Goal: Task Accomplishment & Management: Use online tool/utility

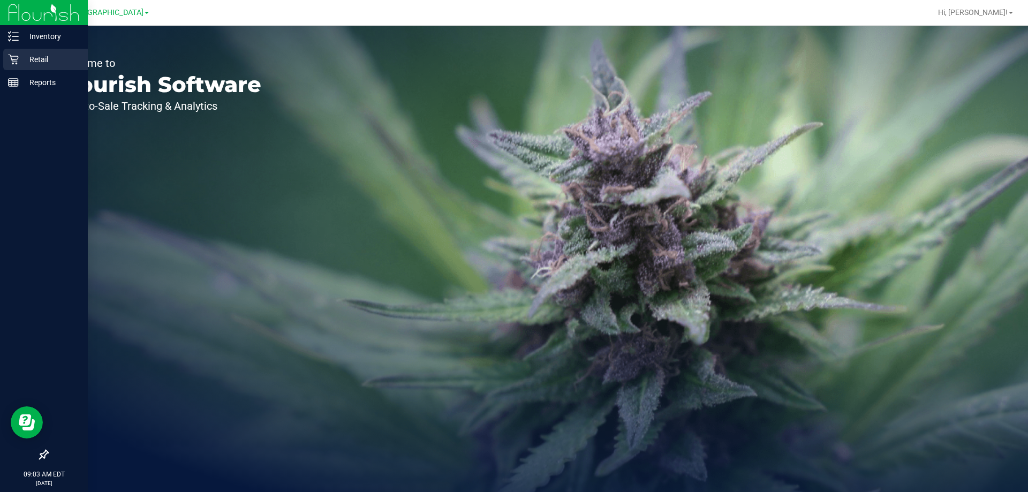
click at [12, 55] on icon at bounding box center [13, 59] width 11 height 11
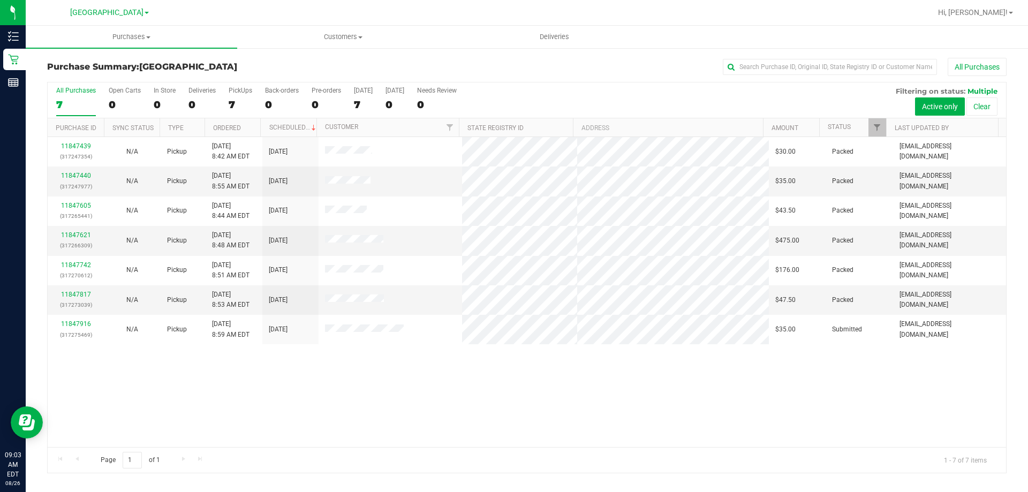
click at [477, 378] on div "11847439 (317247354) N/A Pickup 8/26/2025 8:42 AM EDT 8/26/2025 $30.00 Packed j…" at bounding box center [527, 292] width 958 height 310
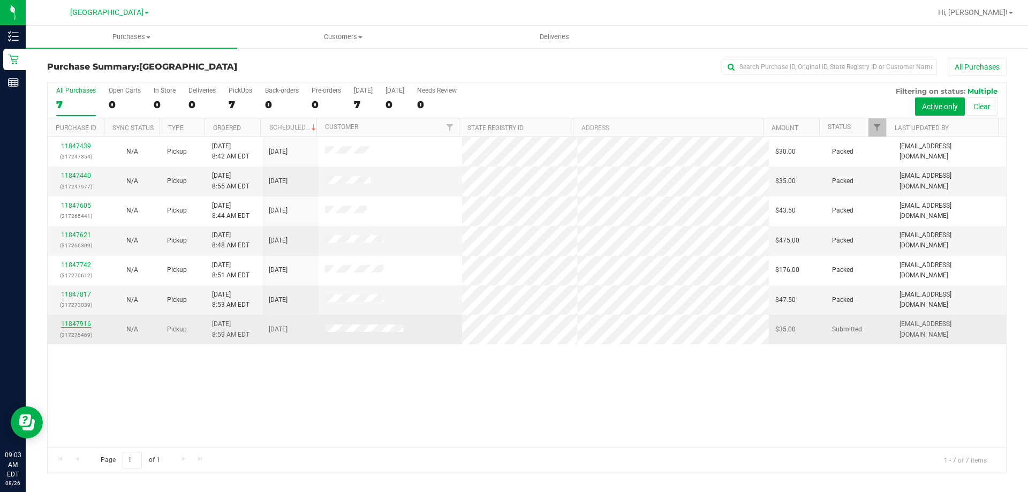
click at [81, 325] on link "11847916" at bounding box center [76, 323] width 30 height 7
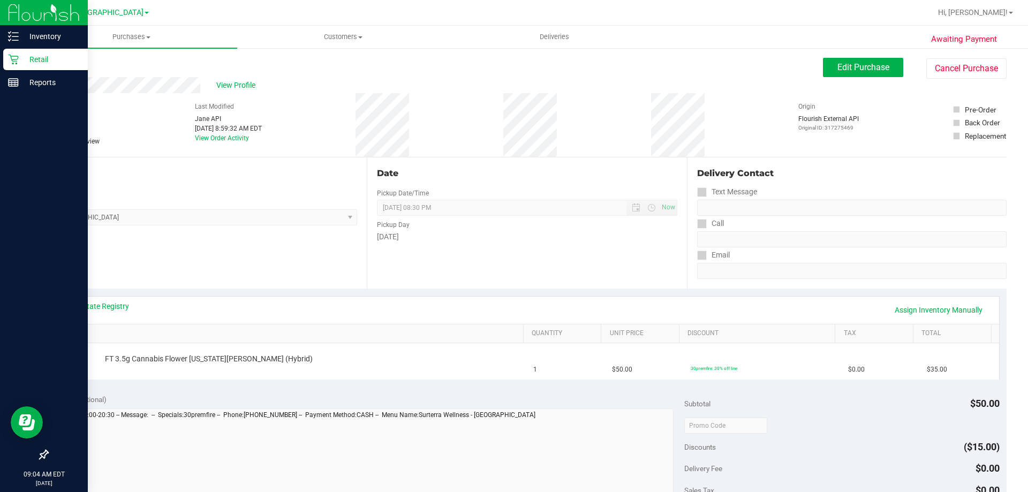
click at [11, 55] on icon at bounding box center [13, 59] width 11 height 11
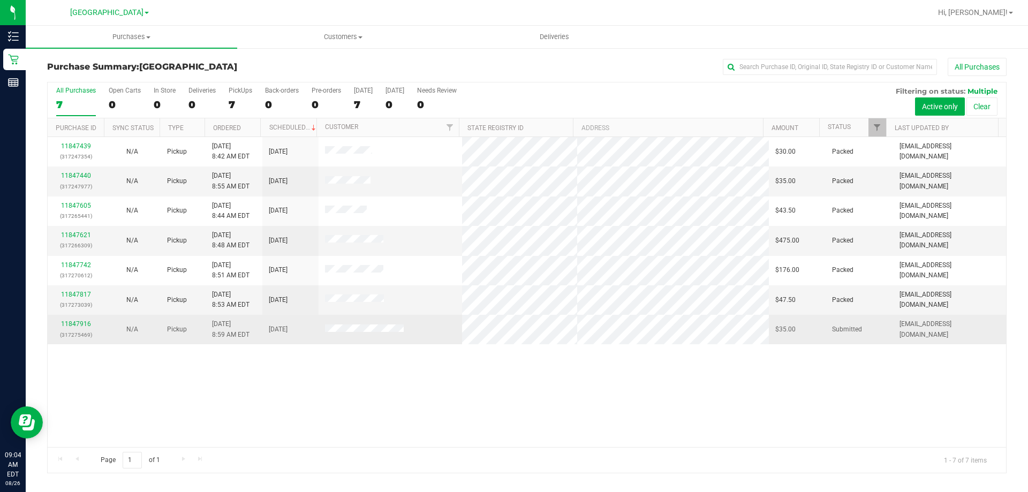
drag, startPoint x: 197, startPoint y: 411, endPoint x: 129, endPoint y: 333, distance: 103.6
click at [197, 412] on div "11847439 (317247354) N/A Pickup 8/26/2025 8:42 AM EDT 8/26/2025 $30.00 Packed j…" at bounding box center [527, 292] width 958 height 310
click at [79, 325] on link "11847916" at bounding box center [76, 323] width 30 height 7
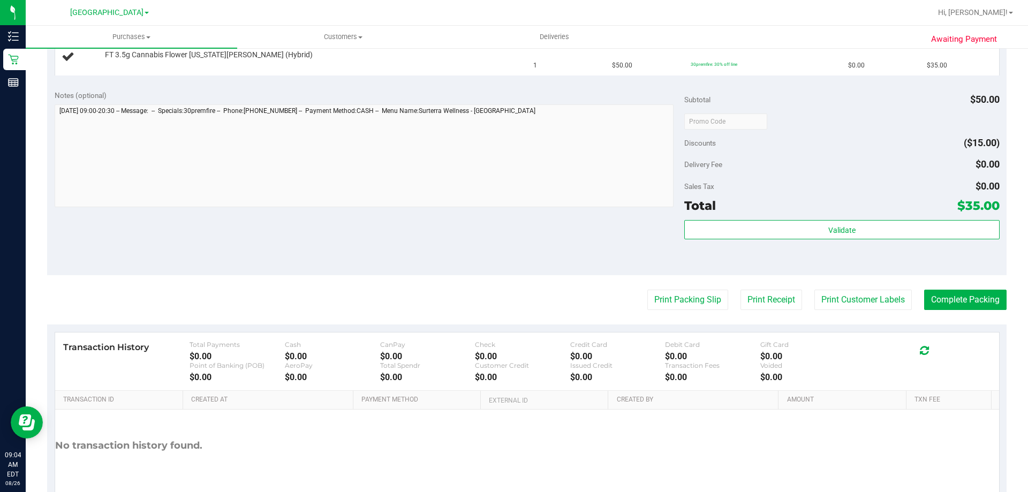
scroll to position [358, 0]
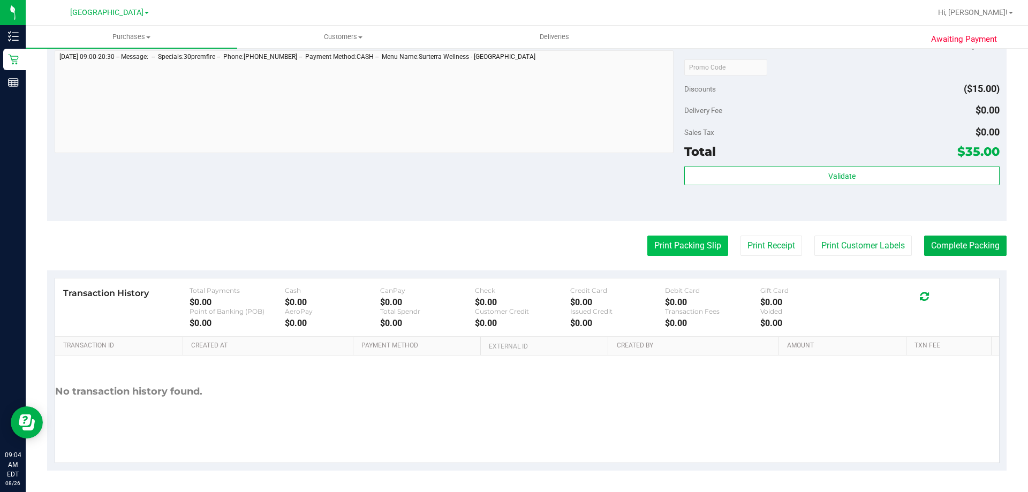
click at [670, 244] on button "Print Packing Slip" at bounding box center [687, 246] width 81 height 20
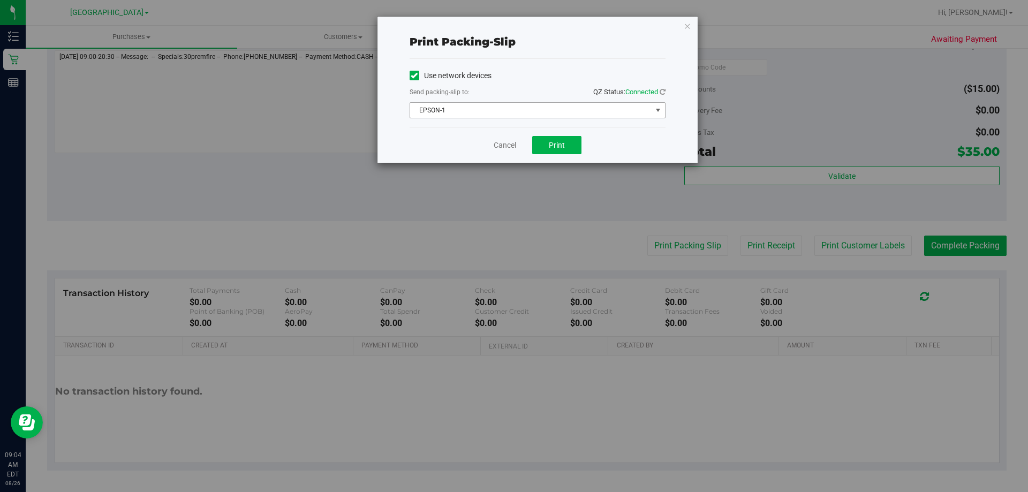
click at [657, 108] on span "select" at bounding box center [658, 110] width 9 height 9
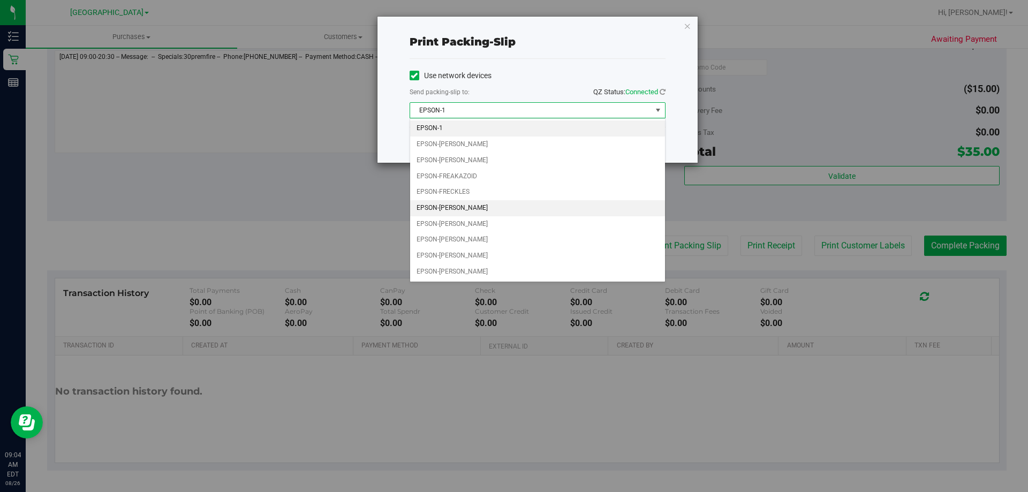
click at [509, 207] on li "EPSON-FRED FLINSTONE" at bounding box center [537, 208] width 255 height 16
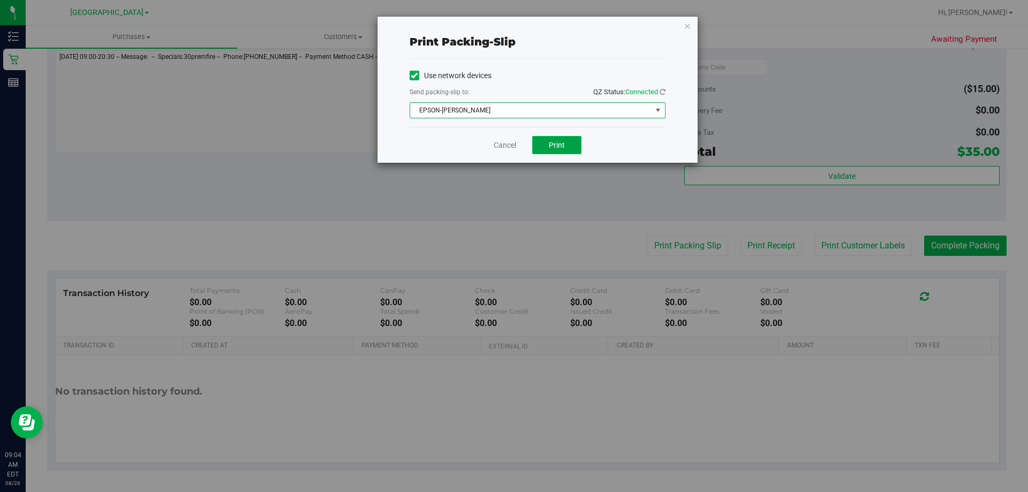
click at [557, 139] on button "Print" at bounding box center [556, 145] width 49 height 18
click at [496, 146] on link "Cancel" at bounding box center [505, 145] width 22 height 11
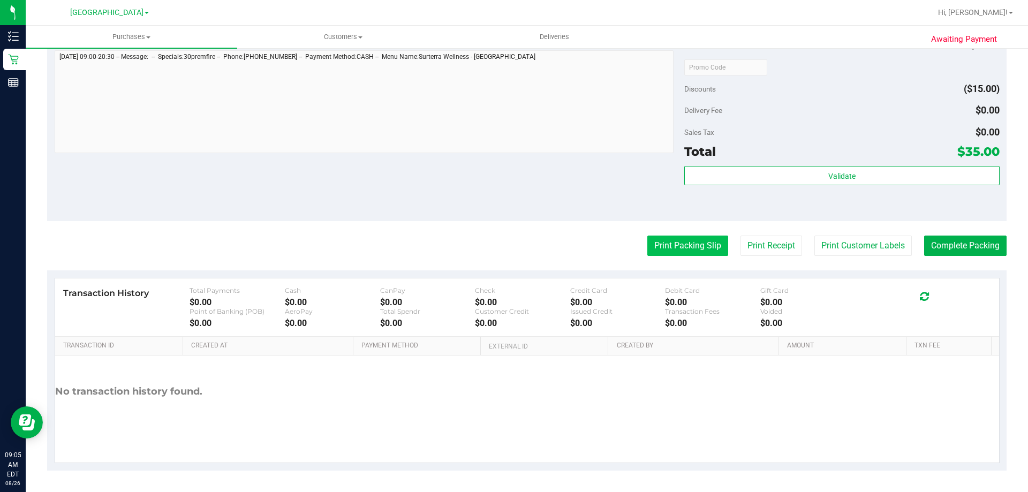
click at [680, 244] on button "Print Packing Slip" at bounding box center [687, 246] width 81 height 20
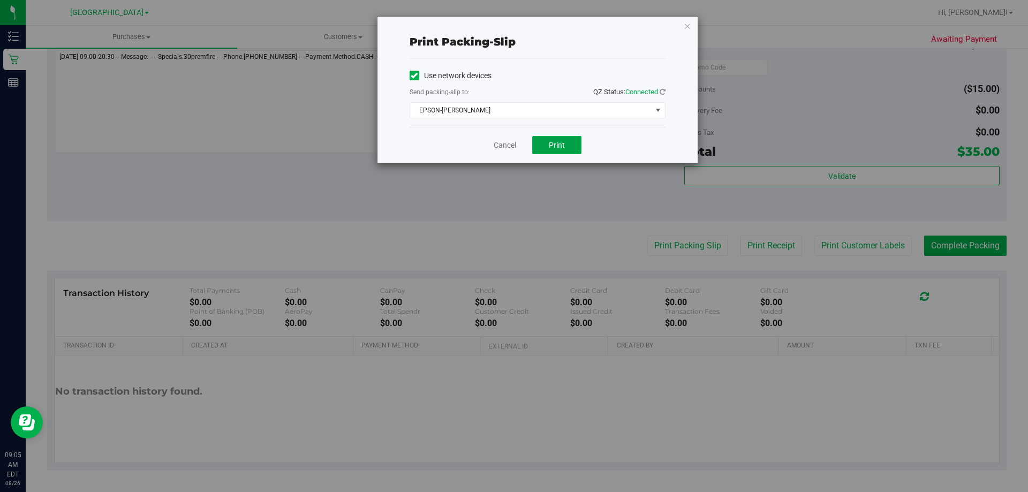
click at [566, 149] on button "Print" at bounding box center [556, 145] width 49 height 18
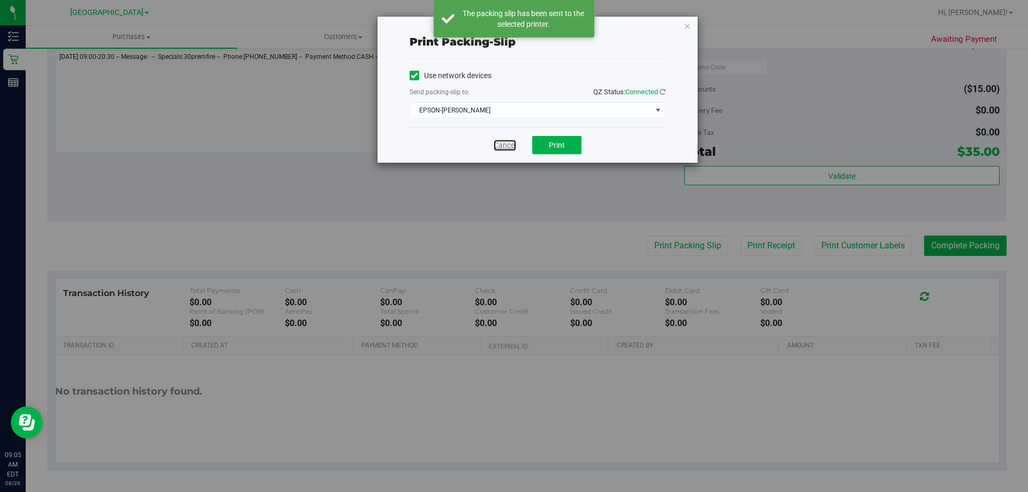
click at [504, 144] on link "Cancel" at bounding box center [505, 145] width 22 height 11
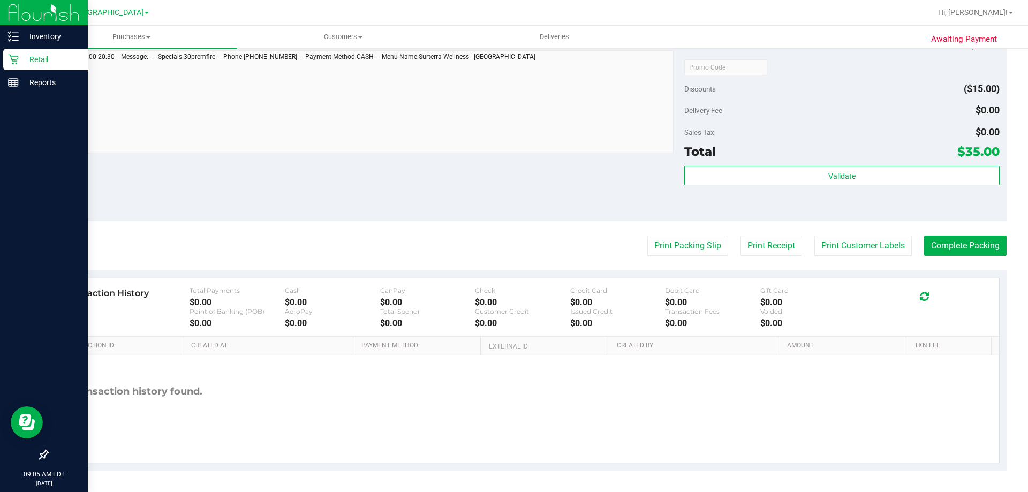
click at [53, 64] on p "Retail" at bounding box center [51, 59] width 64 height 13
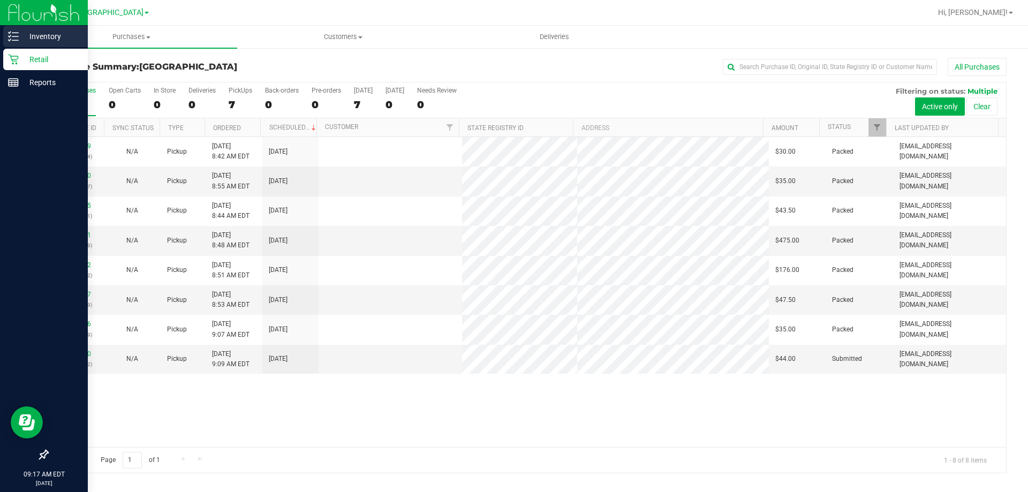
click at [22, 34] on p "Inventory" at bounding box center [51, 36] width 64 height 13
click at [28, 34] on p "Inventory" at bounding box center [51, 36] width 64 height 13
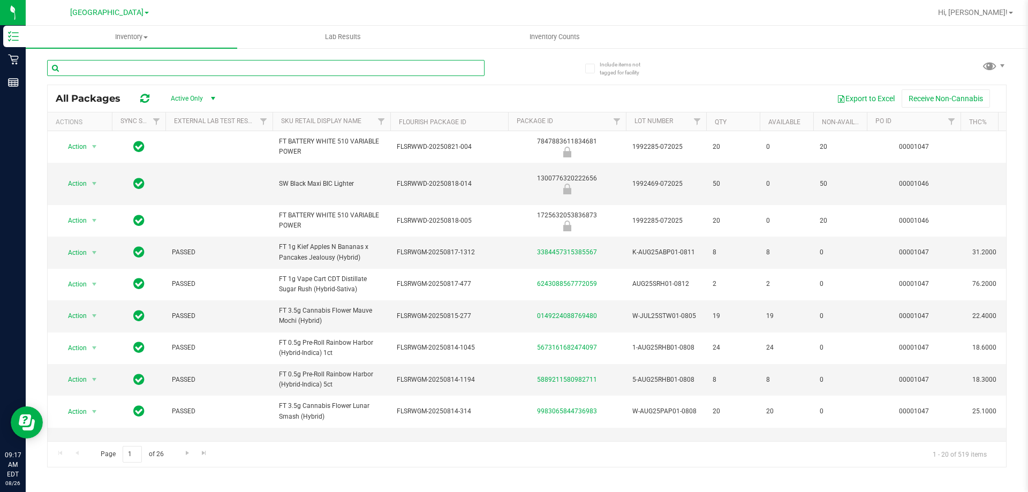
click at [199, 67] on input "text" at bounding box center [265, 68] width 437 height 16
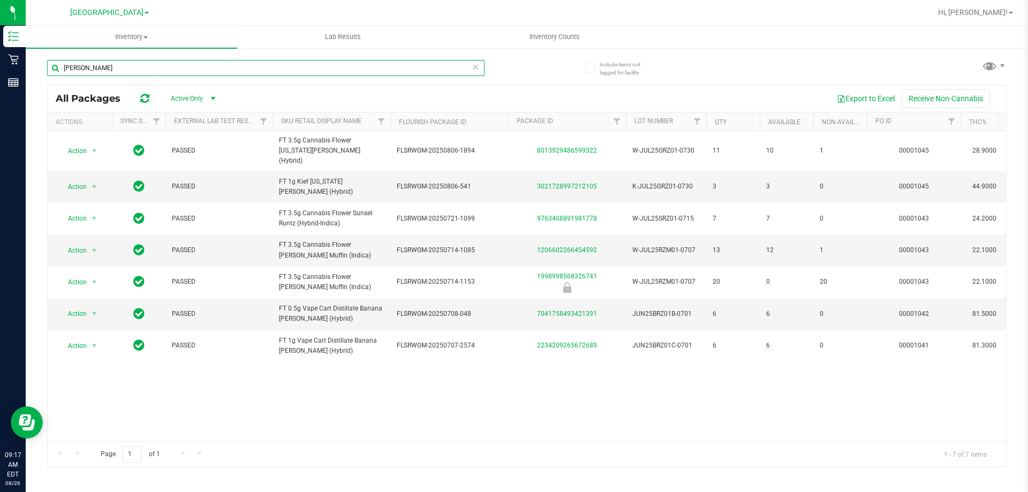
type input "[PERSON_NAME]"
click at [140, 41] on span "Inventory" at bounding box center [131, 37] width 211 height 10
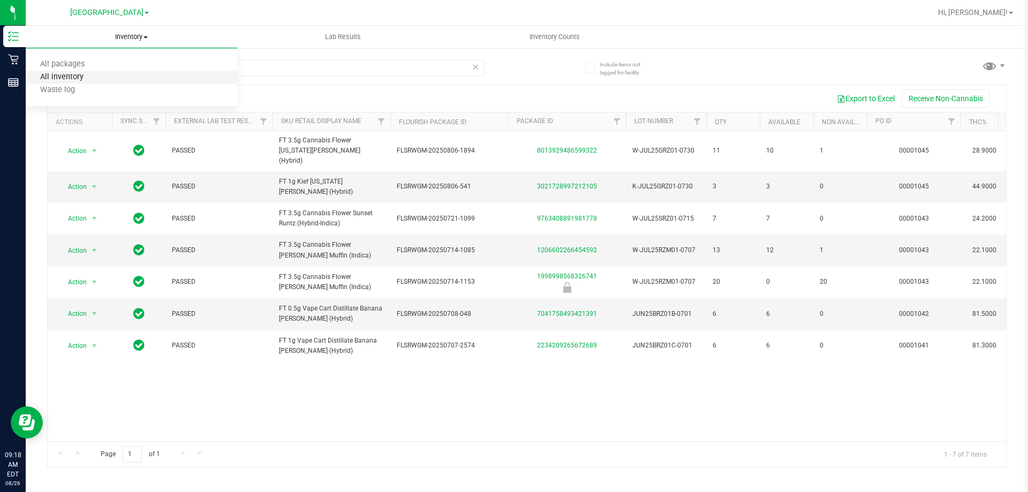
click at [68, 75] on span "All inventory" at bounding box center [62, 77] width 72 height 9
click at [477, 70] on icon at bounding box center [475, 66] width 7 height 13
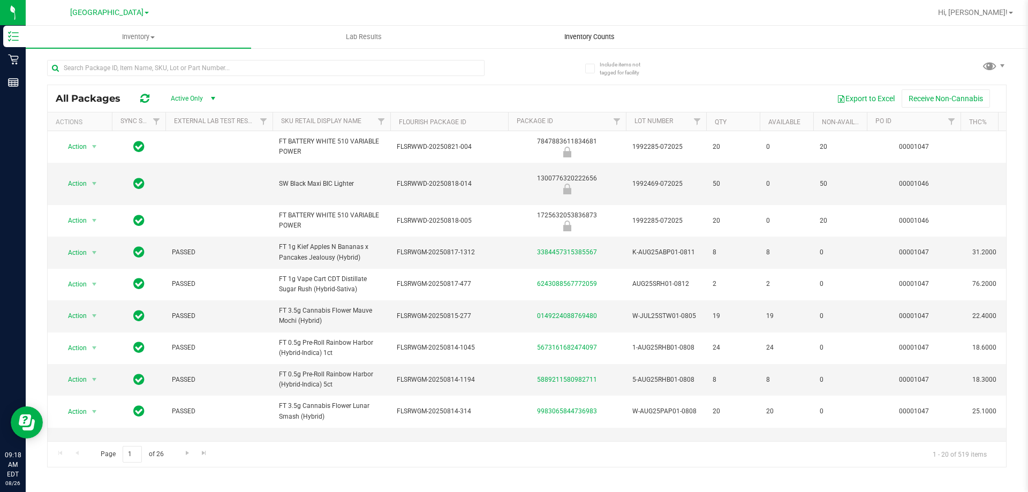
click at [571, 37] on span "Inventory Counts" at bounding box center [589, 37] width 79 height 10
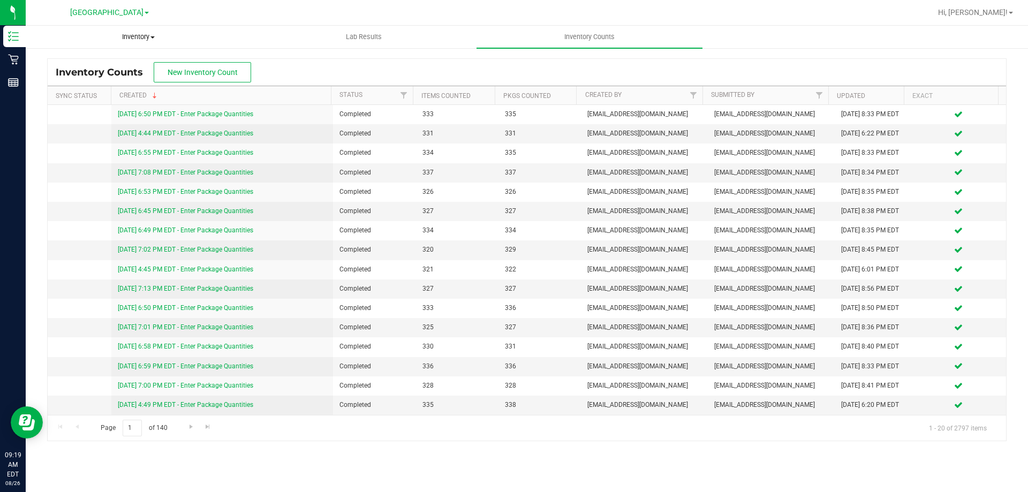
click at [142, 38] on span "Inventory" at bounding box center [138, 37] width 224 height 10
click at [77, 77] on span "All inventory" at bounding box center [62, 77] width 72 height 9
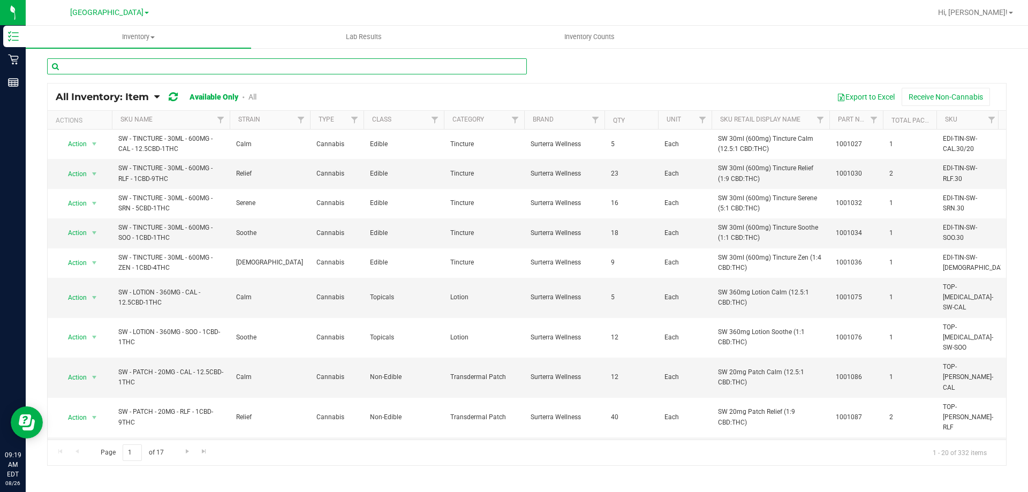
click at [92, 65] on input "text" at bounding box center [287, 66] width 480 height 16
click at [93, 65] on input "text" at bounding box center [287, 66] width 480 height 16
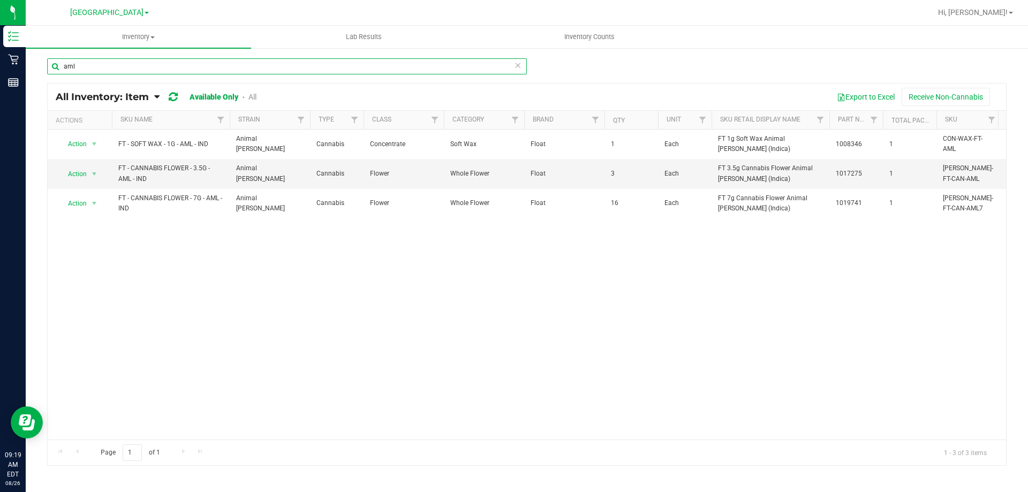
type input "aml"
click at [254, 96] on link "All" at bounding box center [252, 97] width 8 height 9
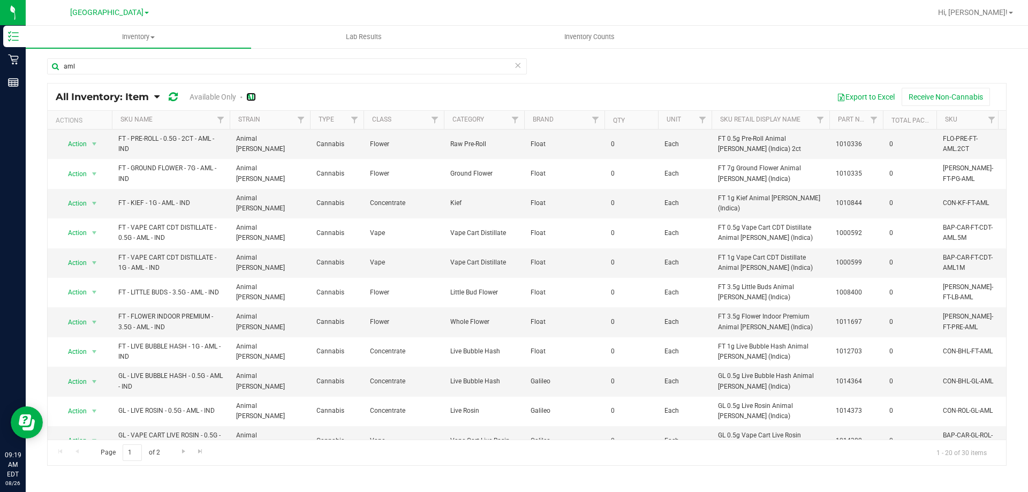
scroll to position [161, 0]
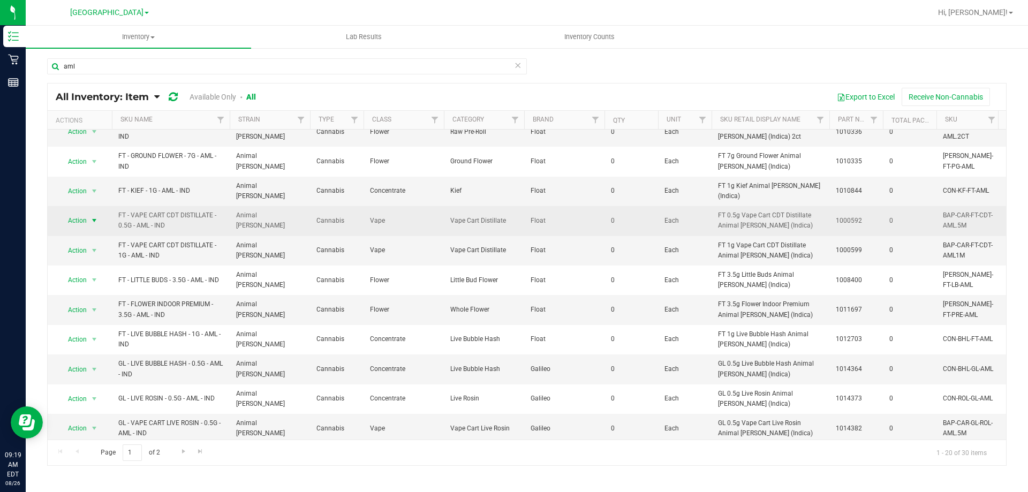
click at [94, 216] on span "select" at bounding box center [94, 220] width 9 height 9
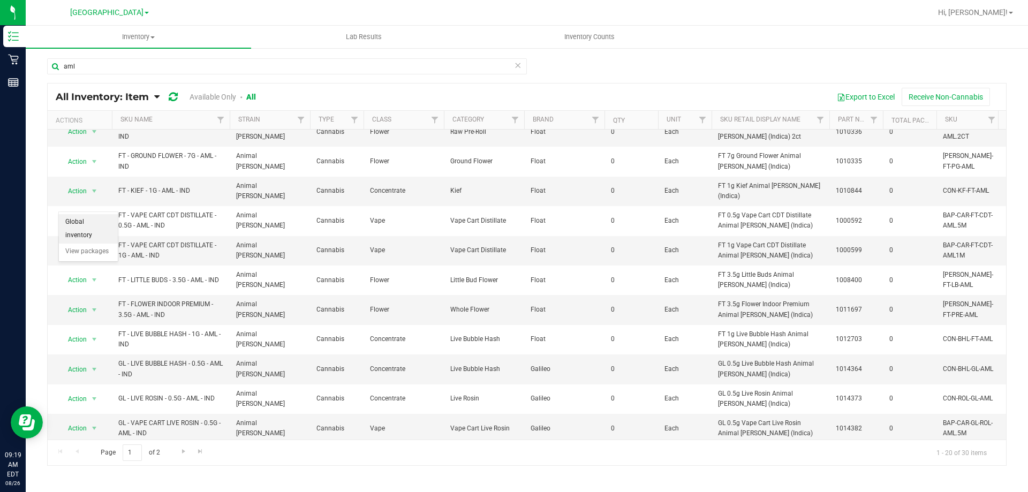
click at [103, 219] on li "Global inventory" at bounding box center [88, 228] width 59 height 29
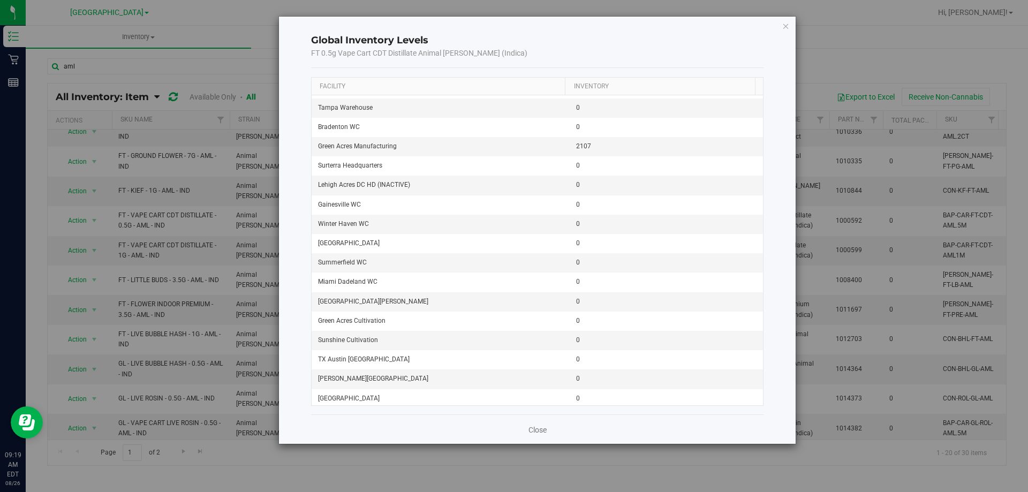
scroll to position [1356, 0]
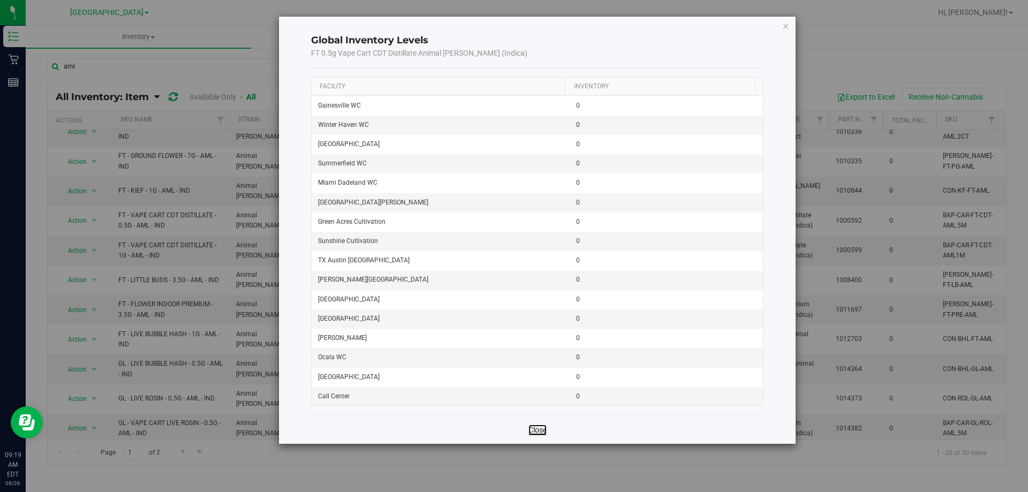
click at [539, 426] on link "Close" at bounding box center [537, 429] width 18 height 11
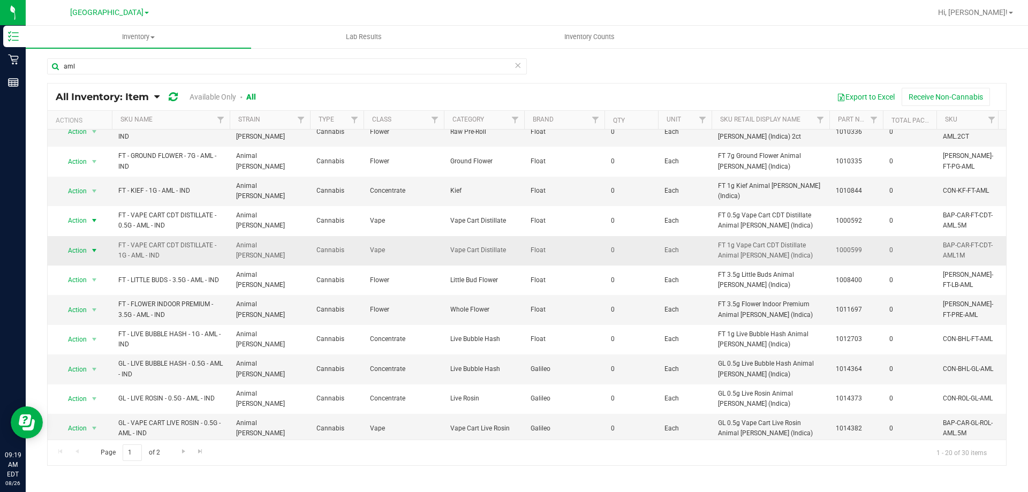
click at [93, 246] on span "select" at bounding box center [94, 250] width 9 height 9
click at [96, 253] on li "Global inventory" at bounding box center [88, 258] width 59 height 29
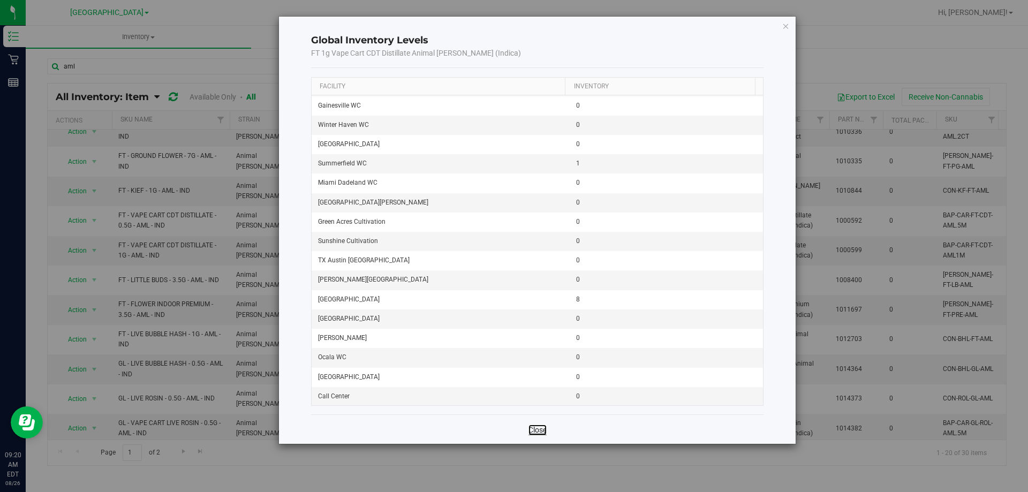
click at [544, 432] on link "Close" at bounding box center [537, 429] width 18 height 11
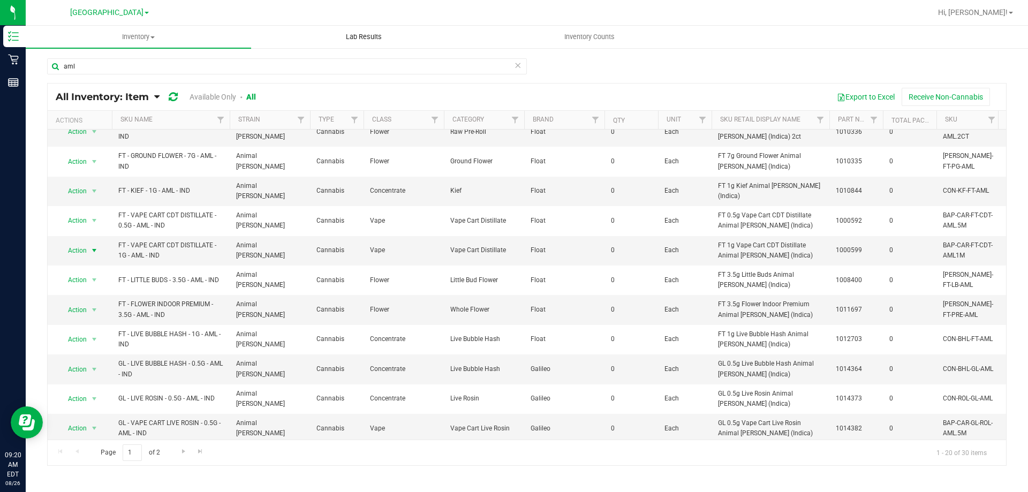
click at [363, 34] on span "Lab Results" at bounding box center [363, 37] width 65 height 10
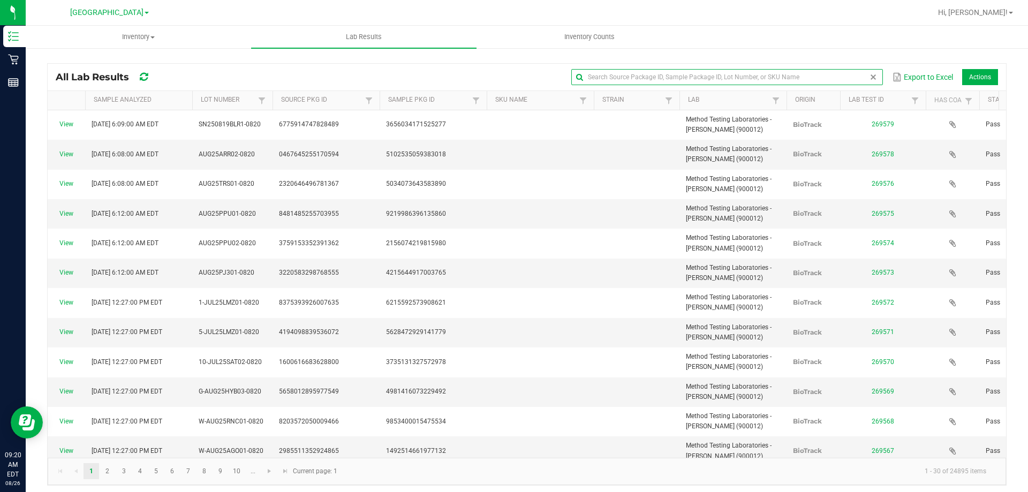
click at [843, 79] on input "text" at bounding box center [726, 77] width 311 height 16
click at [696, 71] on input "text" at bounding box center [726, 77] width 311 height 16
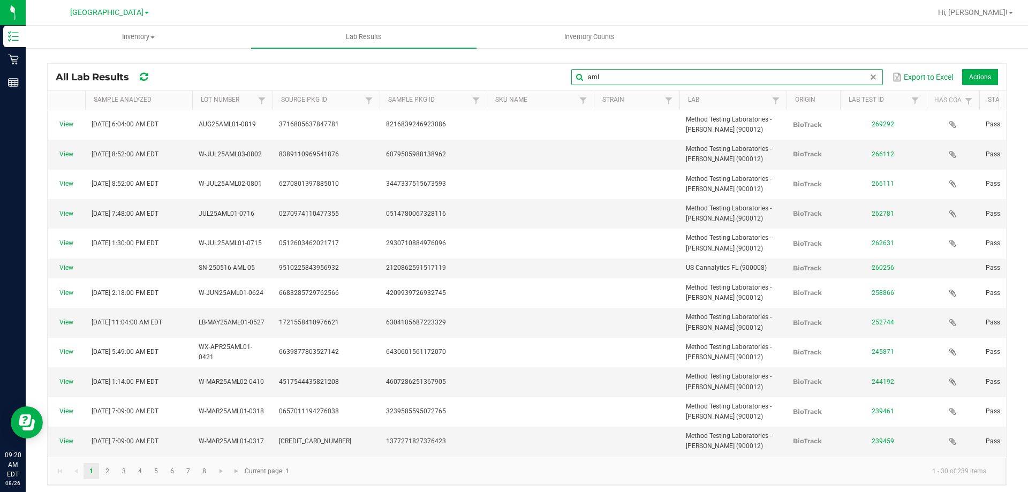
click at [603, 75] on input "aml" at bounding box center [726, 77] width 311 height 16
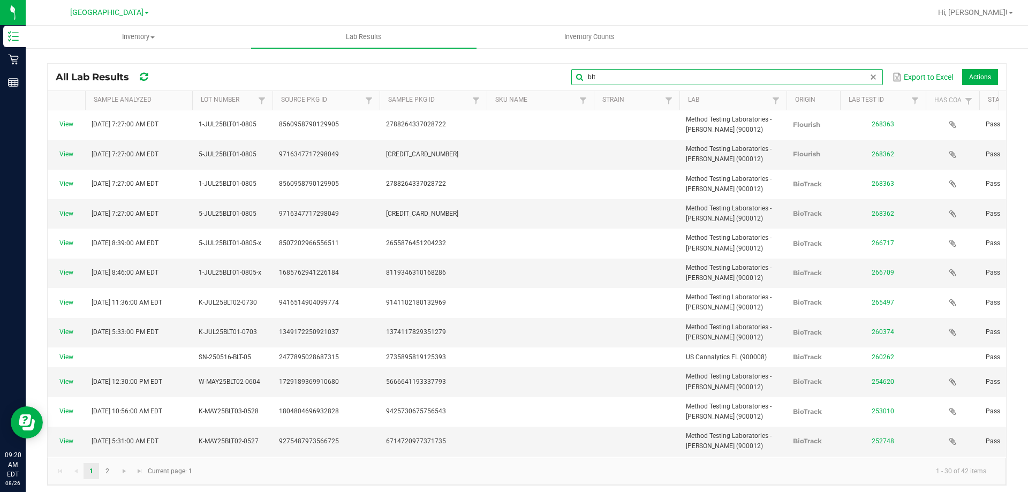
click at [636, 78] on input "blt" at bounding box center [726, 77] width 311 height 16
type input "stg"
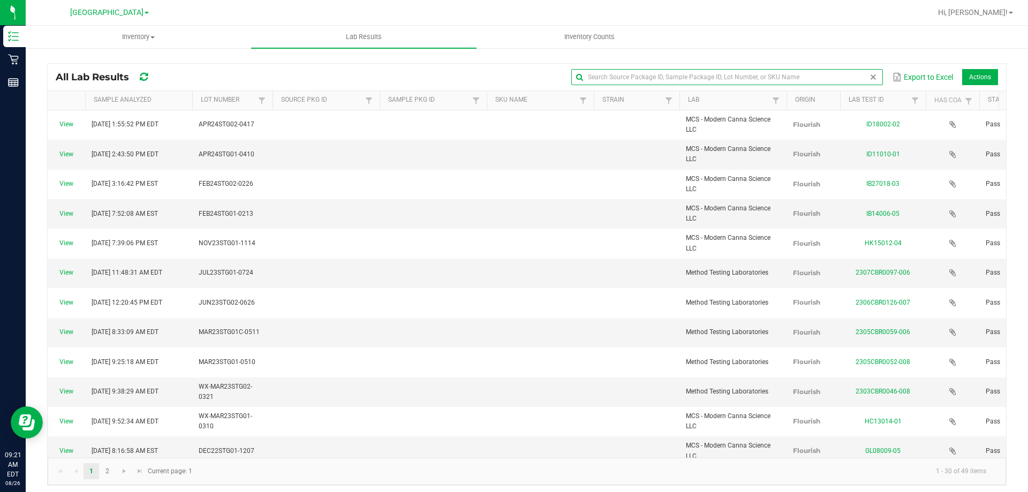
click at [869, 75] on span at bounding box center [873, 77] width 9 height 9
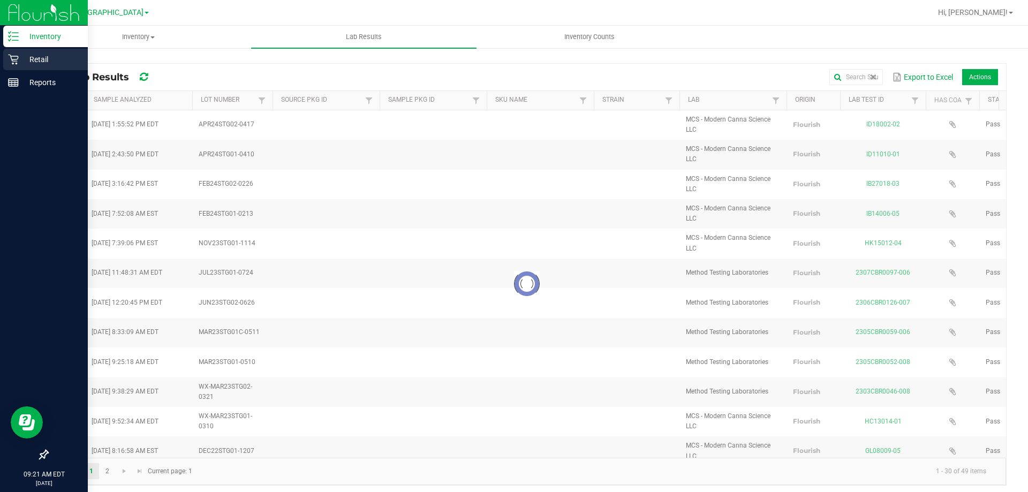
click at [19, 62] on p "Retail" at bounding box center [51, 59] width 64 height 13
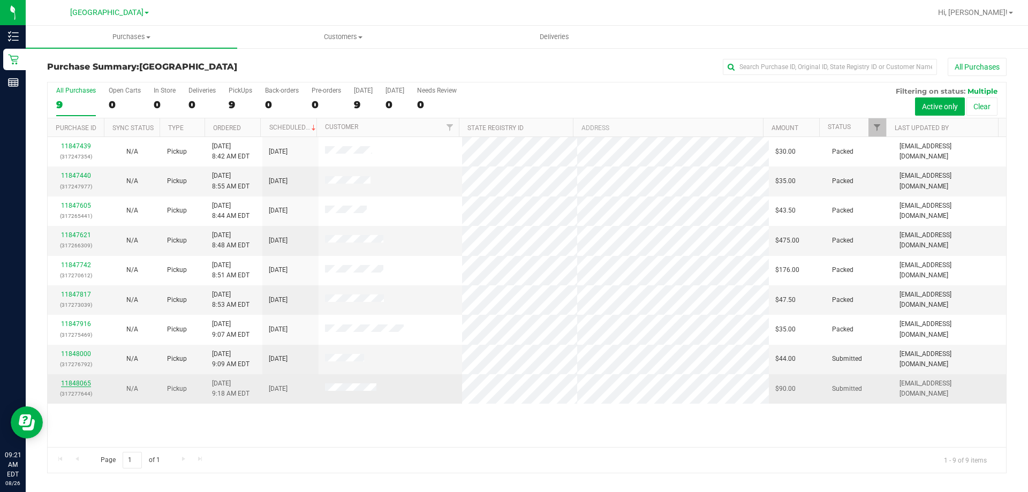
click at [83, 382] on link "11848065" at bounding box center [76, 383] width 30 height 7
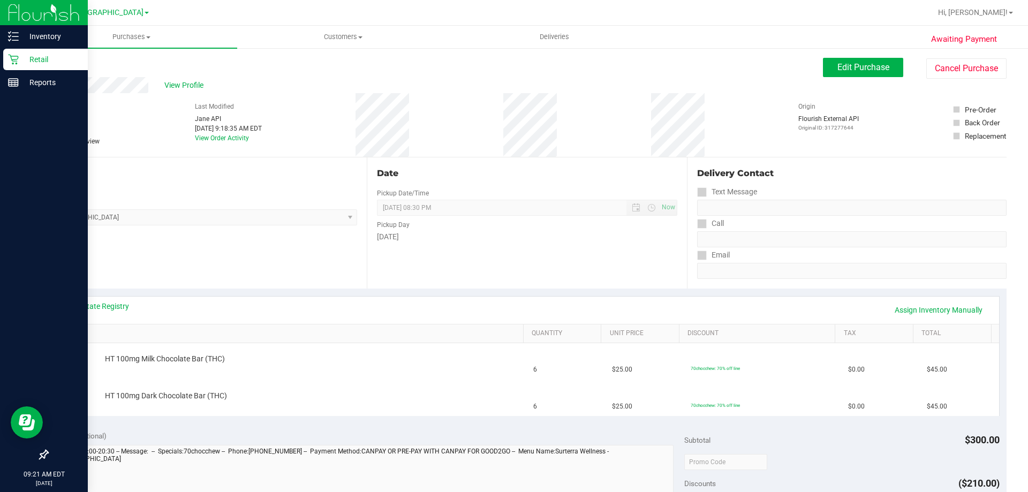
click at [47, 57] on p "Retail" at bounding box center [51, 59] width 64 height 13
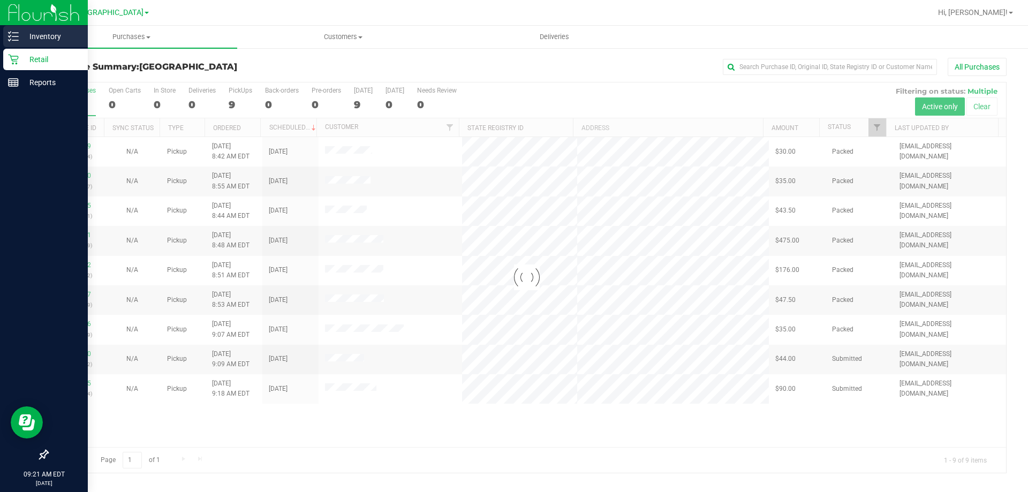
click at [43, 34] on p "Inventory" at bounding box center [51, 36] width 64 height 13
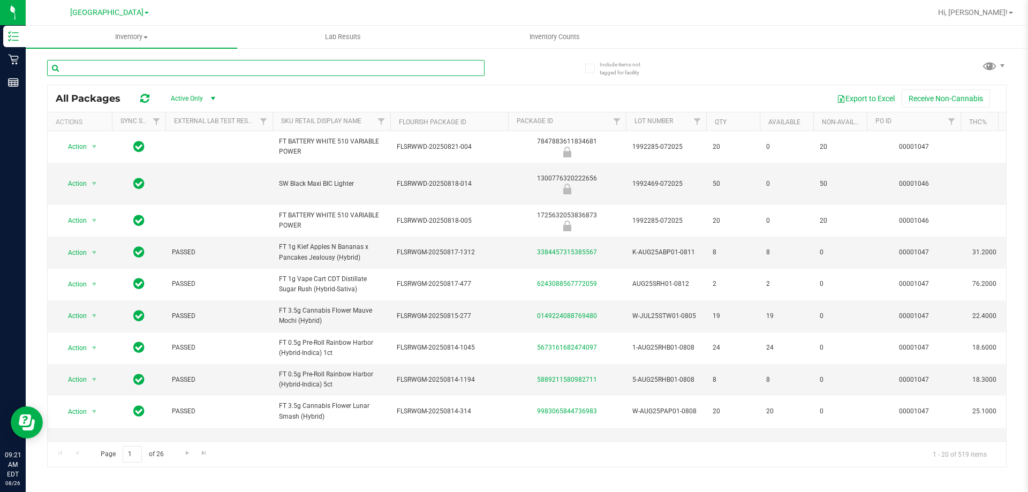
click at [249, 70] on input "text" at bounding box center [265, 68] width 437 height 16
click at [250, 70] on input "text" at bounding box center [265, 68] width 437 height 16
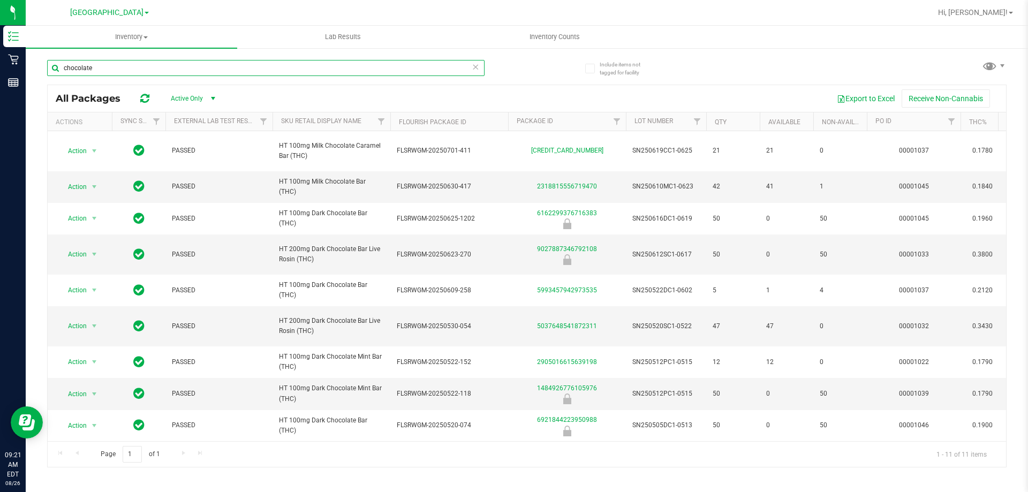
type input "chocolate"
click at [475, 66] on icon at bounding box center [475, 66] width 7 height 13
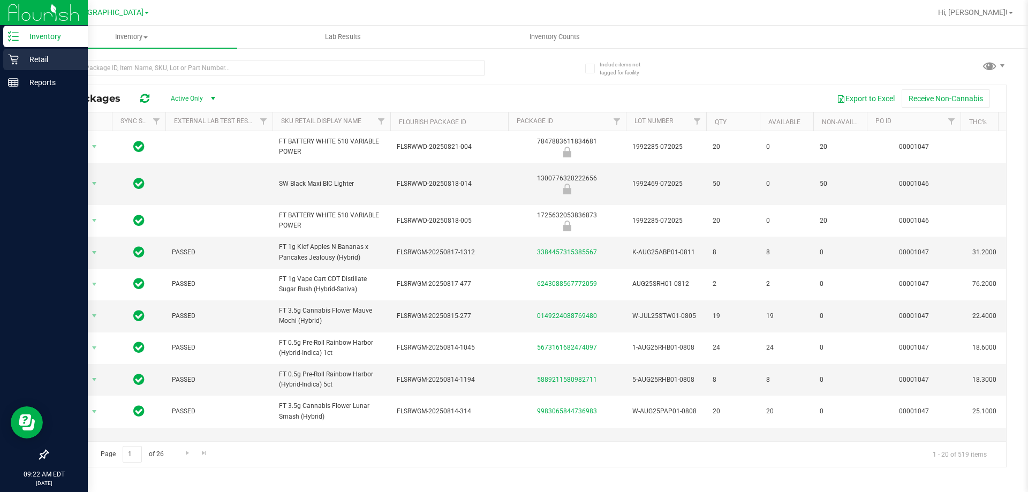
click at [38, 55] on p "Retail" at bounding box center [51, 59] width 64 height 13
